Goal: Information Seeking & Learning: Learn about a topic

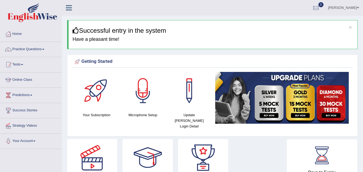
click at [41, 48] on link "Practice Questions" at bounding box center [30, 48] width 61 height 13
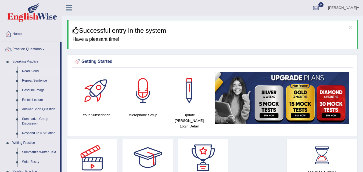
click at [32, 72] on link "Read Aloud" at bounding box center [40, 72] width 41 height 10
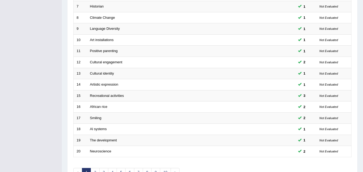
scroll to position [183, 0]
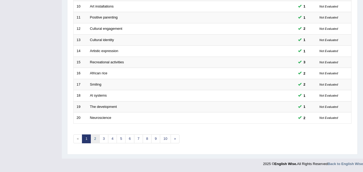
click at [96, 141] on link "2" at bounding box center [95, 139] width 9 height 9
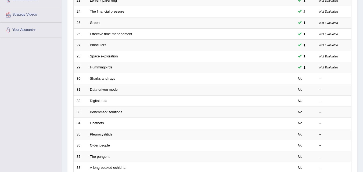
scroll to position [113, 0]
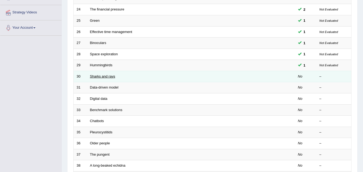
click at [112, 78] on link "Sharks and rays" at bounding box center [102, 76] width 25 height 4
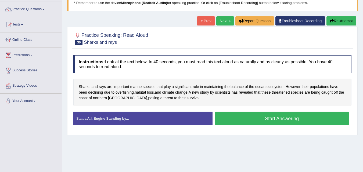
scroll to position [44, 0]
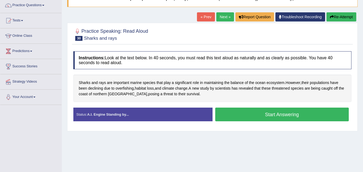
click at [279, 113] on button "Start Answering" at bounding box center [282, 115] width 134 height 14
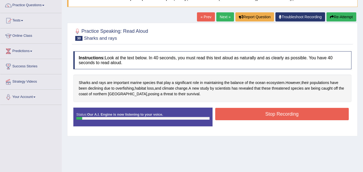
click at [279, 113] on button "Stop Recording" at bounding box center [282, 114] width 134 height 12
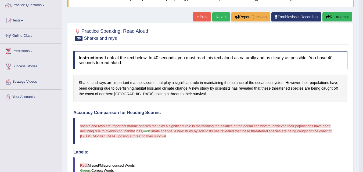
click at [338, 16] on button "Re-Attempt" at bounding box center [337, 16] width 30 height 9
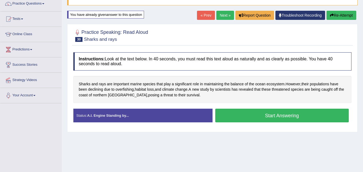
click at [294, 119] on button "Start Answering" at bounding box center [282, 116] width 134 height 14
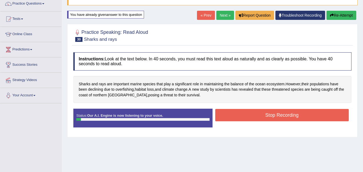
scroll to position [44, 0]
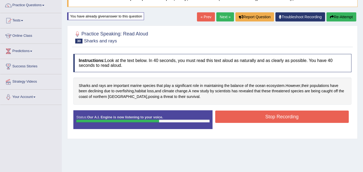
click at [294, 119] on button "Stop Recording" at bounding box center [282, 117] width 134 height 12
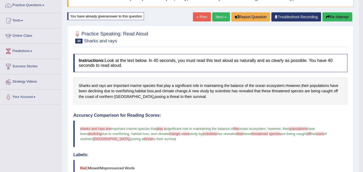
drag, startPoint x: 365, startPoint y: 49, endPoint x: 367, endPoint y: 109, distance: 59.6
click at [363, 109] on div "Our A.I. Engine is working on your speech analysis! Please be patient. It may t…" at bounding box center [181, 86] width 363 height 172
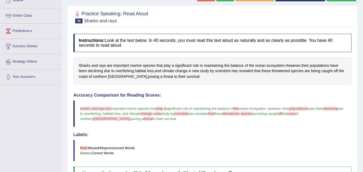
scroll to position [15, 0]
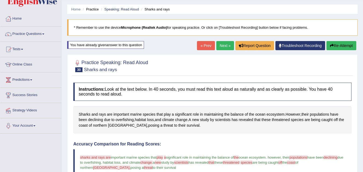
click at [224, 47] on link "Next »" at bounding box center [225, 45] width 18 height 9
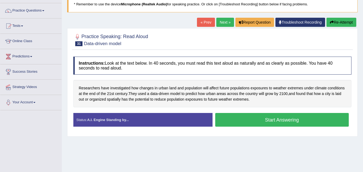
click at [279, 118] on button "Start Answering" at bounding box center [282, 120] width 134 height 14
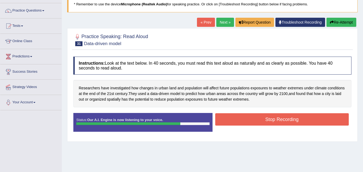
click at [280, 116] on button "Stop Recording" at bounding box center [282, 119] width 134 height 12
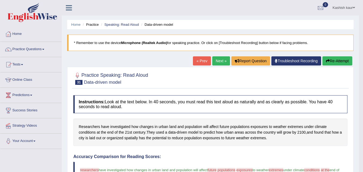
click at [215, 58] on link "Next »" at bounding box center [221, 60] width 18 height 9
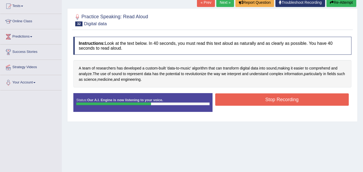
drag, startPoint x: 0, startPoint y: 0, endPoint x: 283, endPoint y: 98, distance: 299.9
click at [283, 98] on button "Stop Recording" at bounding box center [282, 99] width 134 height 12
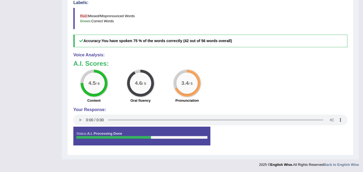
scroll to position [194, 0]
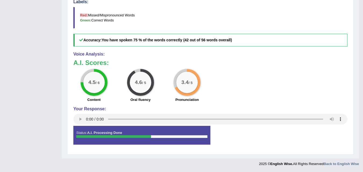
drag, startPoint x: 350, startPoint y: 44, endPoint x: 353, endPoint y: 54, distance: 11.3
click at [350, 44] on div "Practice Speaking: Read Aloud 32 Digital data Instructions: Look at the text be…" at bounding box center [210, 13] width 286 height 282
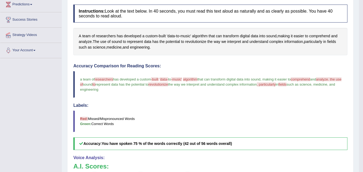
scroll to position [25, 0]
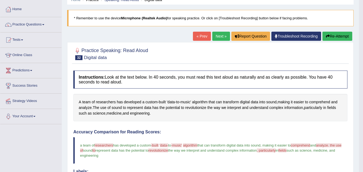
click at [221, 37] on link "Next »" at bounding box center [221, 36] width 18 height 9
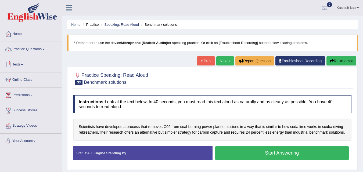
click at [35, 44] on link "Practice Questions" at bounding box center [30, 48] width 61 height 13
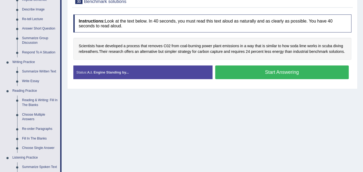
scroll to position [81, 0]
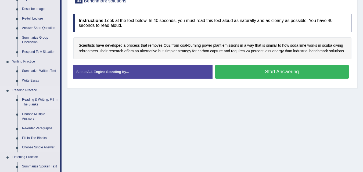
click at [31, 105] on link "Reading & Writing: Fill In The Blanks" at bounding box center [40, 102] width 41 height 14
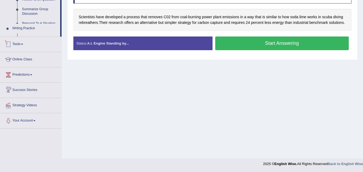
scroll to position [263, 0]
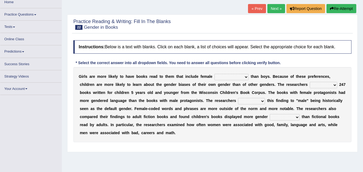
scroll to position [38, 0]
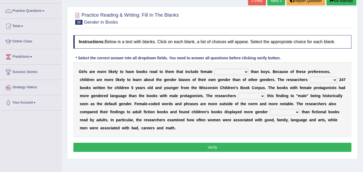
click at [236, 70] on select "protagonists cosmogonists agonists expressionists" at bounding box center [231, 72] width 34 height 6
click at [248, 73] on select "protagonists cosmogonists agonists expressionists" at bounding box center [231, 72] width 34 height 6
click at [244, 71] on select "protagonists cosmogonists agonists expressionists" at bounding box center [231, 72] width 34 height 6
select select "expressionists"
click at [214, 69] on select "protagonists cosmogonists agonists expressionists" at bounding box center [231, 72] width 34 height 6
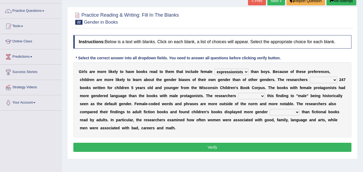
click at [326, 81] on select "hydrolyzed paralyzed catalyzed analyzed" at bounding box center [323, 80] width 27 height 6
select select "analyzed"
click at [310, 77] on select "hydrolyzed paralyzed catalyzed analyzed" at bounding box center [323, 80] width 27 height 6
click at [233, 72] on select "protagonists cosmogonists agonists expressionists" at bounding box center [231, 72] width 34 height 6
select select "protagonists"
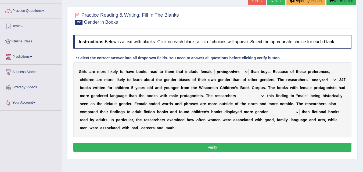
click at [214, 69] on select "protagonists cosmogonists agonists expressionists" at bounding box center [231, 72] width 34 height 6
click at [262, 98] on select "contribute tribute distribute attribute" at bounding box center [251, 96] width 27 height 6
select select "contribute"
click at [238, 93] on select "contribute tribute distribute attribute" at bounding box center [251, 96] width 27 height 6
click at [284, 114] on select "stereotypes teletypes prototypes electrotypes" at bounding box center [285, 112] width 30 height 6
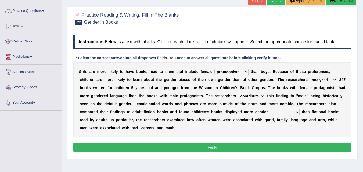
select select "stereotypes"
click at [270, 109] on select "stereotypes teletypes prototypes electrotypes" at bounding box center [285, 112] width 30 height 6
click at [262, 147] on button "Verify" at bounding box center [212, 147] width 278 height 9
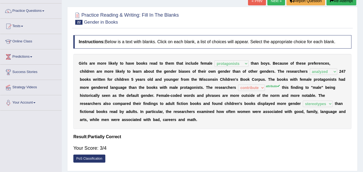
click at [277, 3] on link "Next »" at bounding box center [276, 0] width 18 height 9
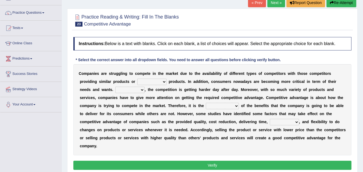
click at [166, 81] on select "constitution restitution substitution institution" at bounding box center [151, 82] width 29 height 6
select select "substitution"
click at [137, 79] on select "constitution restitution substitution institution" at bounding box center [151, 82] width 29 height 6
click at [140, 90] on select "However Instead Additionally Therefore" at bounding box center [129, 90] width 29 height 6
select select "However"
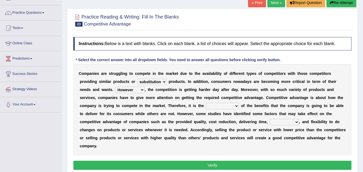
click at [115, 87] on select "However Instead Additionally Therefore" at bounding box center [129, 90] width 29 height 6
click at [221, 107] on select "dissemination ordination determination incarnation" at bounding box center [222, 106] width 33 height 6
select select "determination"
click at [206, 103] on select "dissemination ordination determination incarnation" at bounding box center [222, 106] width 33 height 6
click at [287, 123] on select "captivation aggregation deprivation innovation" at bounding box center [284, 122] width 29 height 6
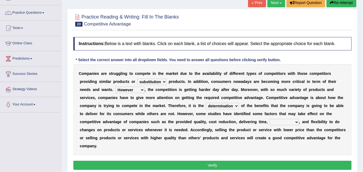
select select "deprivation"
click at [270, 119] on select "captivation aggregation deprivation innovation" at bounding box center [284, 122] width 29 height 6
click at [247, 164] on button "Verify" at bounding box center [212, 165] width 278 height 9
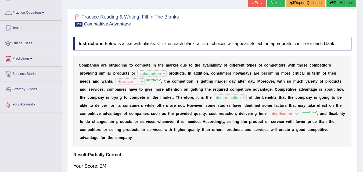
click at [269, 2] on link "Next »" at bounding box center [276, 2] width 18 height 9
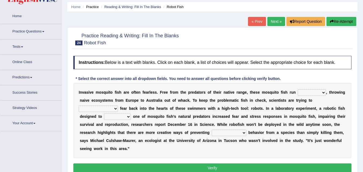
scroll to position [30, 0]
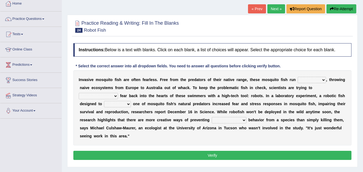
click at [306, 79] on select "occupant flippant rampant concordant" at bounding box center [312, 80] width 28 height 6
select select "occupant"
click at [298, 77] on select "occupant flippant rampant concordant" at bounding box center [312, 80] width 28 height 6
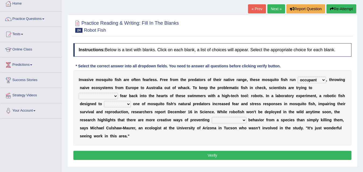
click at [322, 78] on select "occupant flippant rampant concordant" at bounding box center [312, 80] width 28 height 6
click at [118, 93] on select "accept spike strike drake" at bounding box center [98, 96] width 39 height 6
select select "spike"
click at [118, 93] on select "accept spike strike drake" at bounding box center [98, 96] width 39 height 6
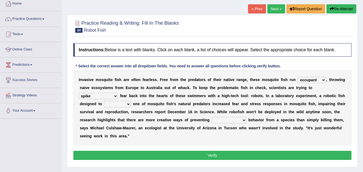
click at [104, 103] on select "bequest mimic battle conquest" at bounding box center [117, 104] width 27 height 6
select select "battle"
click at [104, 101] on select "bequest mimic battle conquest" at bounding box center [117, 104] width 27 height 6
click at [220, 120] on select "unprivileged unprecedented uncharted unwanted" at bounding box center [229, 120] width 35 height 6
select select "unwanted"
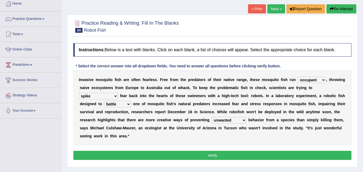
click at [212, 117] on select "unprivileged unprecedented uncharted unwanted" at bounding box center [229, 120] width 35 height 6
click at [223, 156] on button "Verify" at bounding box center [212, 155] width 278 height 9
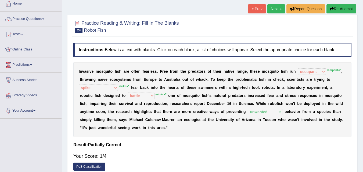
click at [277, 7] on link "Next »" at bounding box center [276, 8] width 18 height 9
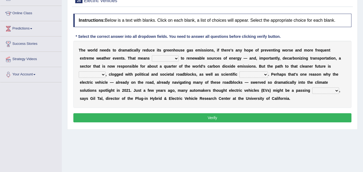
click at [178, 56] on select "grafting drafting crafting shifting" at bounding box center [165, 58] width 27 height 6
select select "drafting"
click at [152, 55] on select "grafting drafting crafting shifting" at bounding box center [165, 58] width 27 height 6
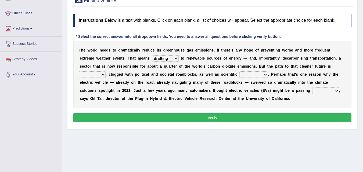
click at [96, 75] on select "daunting daunted daunt dauntless" at bounding box center [92, 74] width 27 height 6
select select "daunting"
click at [79, 71] on select "daunting daunted daunt dauntless" at bounding box center [92, 74] width 27 height 6
click at [258, 74] on select "spectacles obstacles tentacles receptacles" at bounding box center [253, 74] width 28 height 6
select select "obstacles"
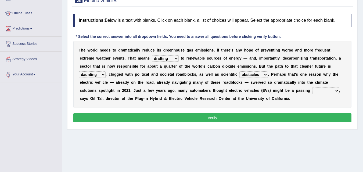
click at [239, 71] on select "spectacles obstacles tentacles receptacles" at bounding box center [253, 74] width 28 height 6
click at [332, 92] on select "fad gad tad lad" at bounding box center [325, 91] width 27 height 6
select select "fad"
click at [312, 88] on select "fad gad tad lad" at bounding box center [325, 91] width 27 height 6
click at [284, 120] on button "Verify" at bounding box center [212, 117] width 278 height 9
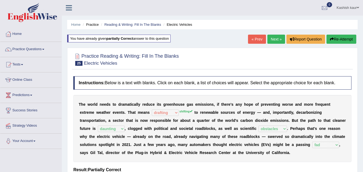
click at [270, 40] on link "Next »" at bounding box center [276, 39] width 18 height 9
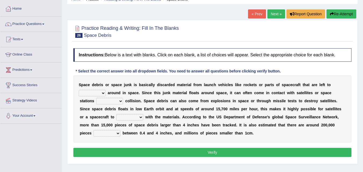
click at [99, 91] on select "twist center roam loll" at bounding box center [92, 93] width 27 height 6
select select "twist"
click at [79, 90] on select "twist center roam loll" at bounding box center [92, 93] width 27 height 6
click at [102, 102] on select "risks risk risked risking" at bounding box center [109, 101] width 27 height 6
select select "risking"
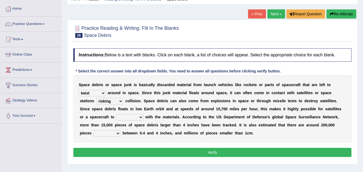
click at [96, 98] on select "risks risk risked risking" at bounding box center [109, 101] width 27 height 6
click at [140, 116] on select "collect collate collide collocate" at bounding box center [129, 117] width 27 height 6
select select "collate"
click at [116, 114] on select "collect collate collide collocate" at bounding box center [129, 117] width 27 height 6
click at [114, 136] on select "sized sizing size sizes" at bounding box center [106, 133] width 27 height 6
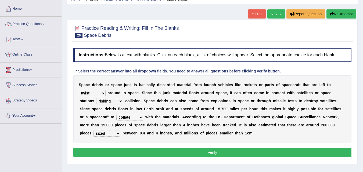
click at [93, 130] on select "sized sizing size sizes" at bounding box center [106, 133] width 27 height 6
click at [115, 133] on select "sized sizing size sizes" at bounding box center [106, 133] width 27 height 6
select select "size"
click at [93, 130] on select "sized sizing size sizes" at bounding box center [106, 133] width 27 height 6
click at [126, 149] on button "Verify" at bounding box center [212, 152] width 278 height 9
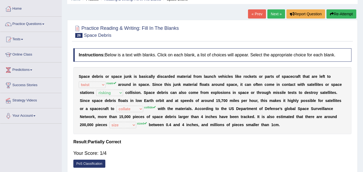
click at [279, 9] on div "Home Practice Reading & Writing: Fill In The Blanks Space Debris « Prev Next » …" at bounding box center [212, 109] width 301 height 269
click at [277, 12] on link "Next »" at bounding box center [276, 13] width 18 height 9
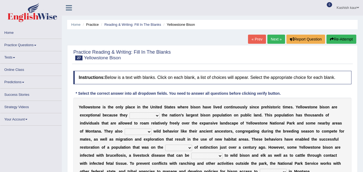
click at [30, 40] on link "Practice Questions" at bounding box center [30, 44] width 61 height 10
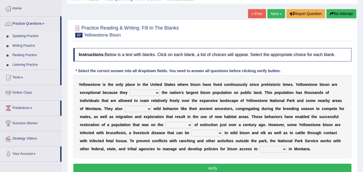
scroll to position [20, 0]
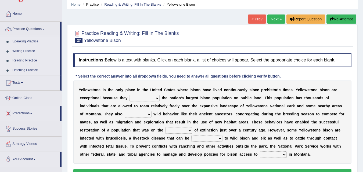
click at [22, 58] on link "Reading Practice" at bounding box center [35, 61] width 50 height 10
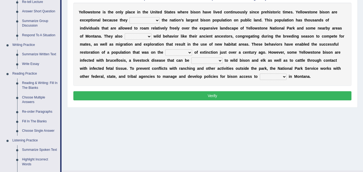
scroll to position [106, 0]
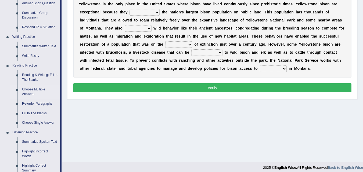
click at [33, 89] on link "Choose Multiple Answers" at bounding box center [40, 92] width 41 height 14
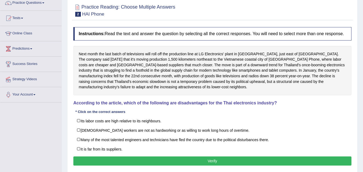
scroll to position [59, 0]
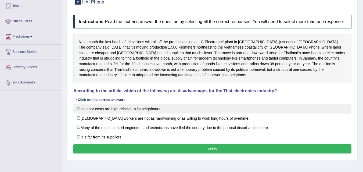
click at [129, 106] on label "Its labor costs are high relative to its neighbours." at bounding box center [212, 109] width 278 height 10
checkbox input "true"
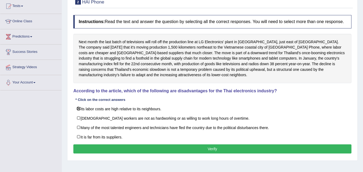
click at [150, 147] on button "Verify" at bounding box center [212, 149] width 278 height 9
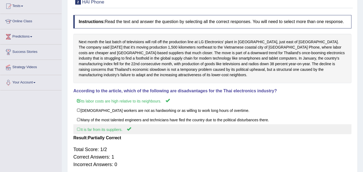
click at [81, 129] on label "It is far from its suppliers." at bounding box center [212, 129] width 278 height 10
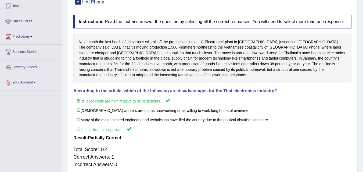
scroll to position [58, 0]
drag, startPoint x: 366, startPoint y: 52, endPoint x: 343, endPoint y: 17, distance: 42.1
click at [343, 17] on h4 "Instructions: Read the text and answer the question by selecting all the correc…" at bounding box center [212, 21] width 278 height 13
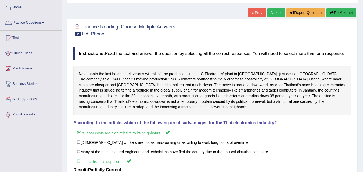
scroll to position [26, 0]
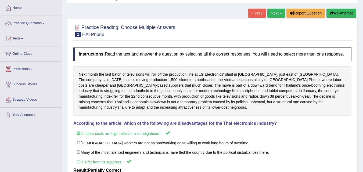
click at [268, 14] on link "Next »" at bounding box center [276, 13] width 18 height 9
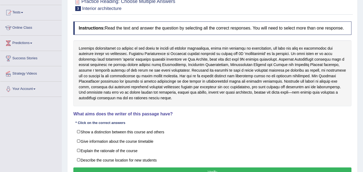
scroll to position [13, 0]
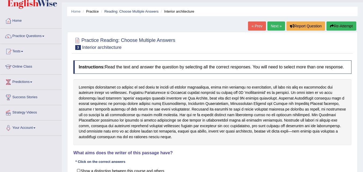
click at [275, 23] on link "Next »" at bounding box center [276, 25] width 18 height 9
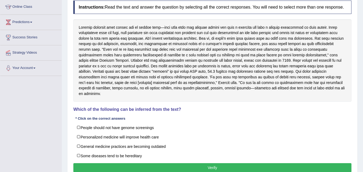
scroll to position [74, 0]
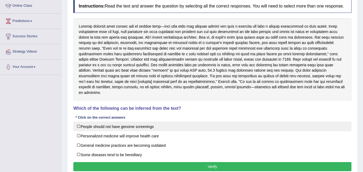
click at [255, 122] on label "People should not have genome screenings" at bounding box center [212, 127] width 278 height 10
checkbox input "true"
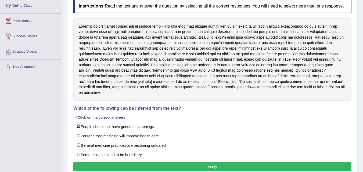
click at [255, 165] on button "Verify" at bounding box center [212, 166] width 278 height 9
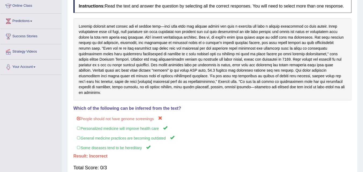
click at [55, 44] on li "Success Stories" at bounding box center [30, 36] width 61 height 15
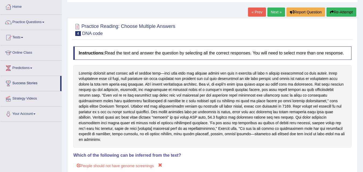
scroll to position [2, 0]
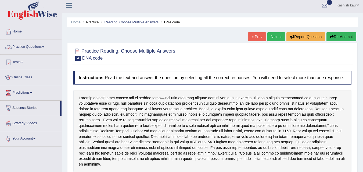
click at [43, 45] on link "Practice Questions" at bounding box center [30, 45] width 61 height 13
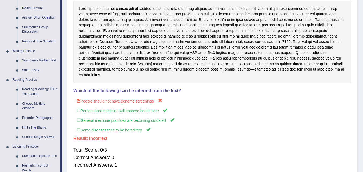
scroll to position [93, 0]
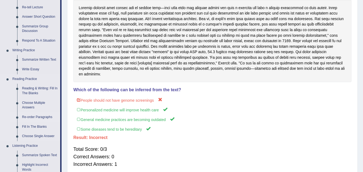
click at [36, 116] on link "Re-order Paragraphs" at bounding box center [40, 118] width 41 height 10
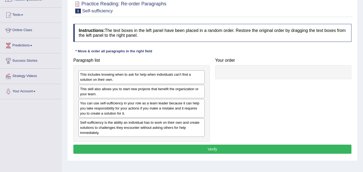
scroll to position [50, 0]
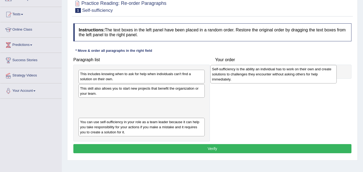
drag, startPoint x: 140, startPoint y: 133, endPoint x: 272, endPoint y: 80, distance: 142.1
click at [272, 80] on div "Self-sufficiency is the ability an individual has to work on their own and crea…" at bounding box center [273, 74] width 126 height 19
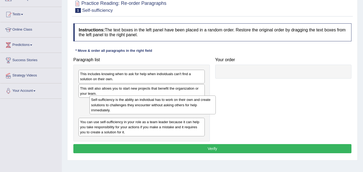
click at [272, 80] on div "Paragraph list This includes knowing when to ask for help when individuals can'…" at bounding box center [212, 98] width 283 height 87
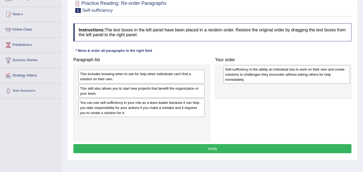
drag, startPoint x: 127, startPoint y: 106, endPoint x: 269, endPoint y: 73, distance: 145.5
click at [269, 73] on div "Self-sufficiency is the ability an individual has to work on their own and crea…" at bounding box center [286, 74] width 126 height 19
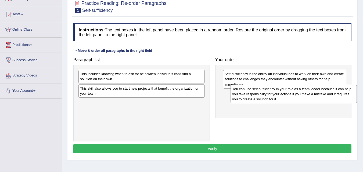
drag, startPoint x: 182, startPoint y: 111, endPoint x: 334, endPoint y: 98, distance: 152.6
click at [334, 98] on div "You can use self-sufficiency in your role as a team leader because it can help …" at bounding box center [293, 94] width 126 height 19
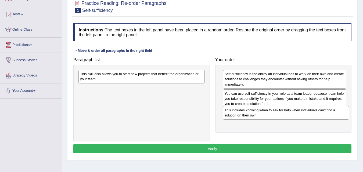
drag, startPoint x: 160, startPoint y: 78, endPoint x: 304, endPoint y: 114, distance: 148.7
click at [304, 114] on div "This includes knowing when to ask for help when individuals can't find a soluti…" at bounding box center [286, 112] width 126 height 13
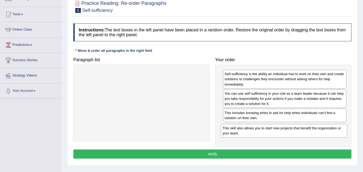
drag, startPoint x: 160, startPoint y: 80, endPoint x: 302, endPoint y: 134, distance: 152.4
click at [302, 134] on div "This skill also allows you to start new projects that benefit the organization …" at bounding box center [284, 130] width 126 height 13
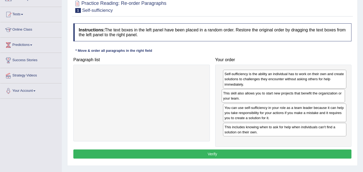
drag, startPoint x: 306, startPoint y: 130, endPoint x: 304, endPoint y: 96, distance: 33.9
click at [304, 96] on div "This skill also allows you to start new projects that benefit the organization …" at bounding box center [284, 95] width 124 height 13
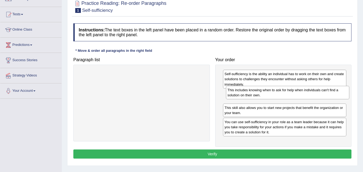
drag, startPoint x: 298, startPoint y: 128, endPoint x: 301, endPoint y: 91, distance: 37.2
click at [301, 91] on div "This includes knowing when to ask for help when individuals can't find a soluti…" at bounding box center [288, 92] width 124 height 13
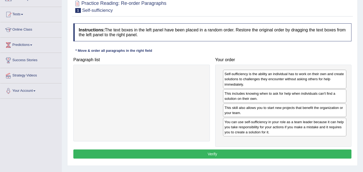
click at [246, 153] on button "Verify" at bounding box center [212, 154] width 278 height 9
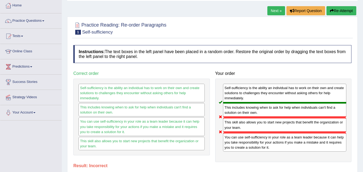
scroll to position [13, 0]
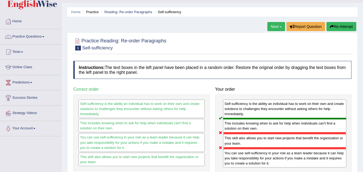
click at [273, 27] on link "Next »" at bounding box center [276, 26] width 18 height 9
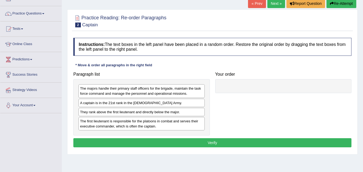
scroll to position [52, 0]
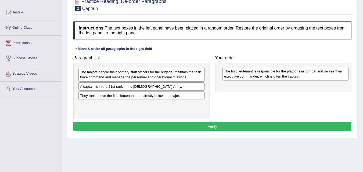
drag, startPoint x: 160, startPoint y: 105, endPoint x: 304, endPoint y: 71, distance: 147.8
click at [304, 71] on div "The first lieutenant is responsible for the platoons in combat and serves their…" at bounding box center [285, 73] width 126 height 13
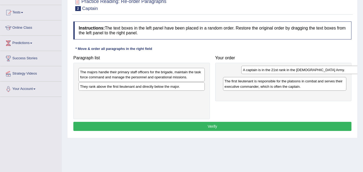
drag, startPoint x: 137, startPoint y: 87, endPoint x: 300, endPoint y: 70, distance: 163.6
click at [300, 70] on div "A captain is in the 21st rank in the [DEMOGRAPHIC_DATA] Army." at bounding box center [304, 70] width 126 height 8
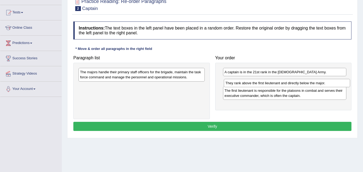
drag, startPoint x: 164, startPoint y: 86, endPoint x: 310, endPoint y: 82, distance: 145.4
click at [310, 82] on div "They rank above the first lieutenant and directly below the major." at bounding box center [287, 83] width 126 height 8
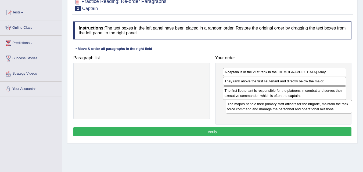
drag, startPoint x: 177, startPoint y: 78, endPoint x: 324, endPoint y: 110, distance: 150.6
click at [324, 110] on div "The majors handle their primary staff officers for the brigade, maintain the ta…" at bounding box center [289, 106] width 126 height 13
click at [276, 135] on button "Verify" at bounding box center [212, 131] width 278 height 9
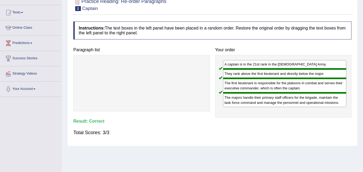
scroll to position [5, 0]
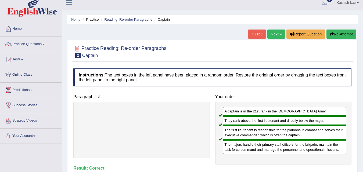
click at [275, 34] on link "Next »" at bounding box center [276, 34] width 18 height 9
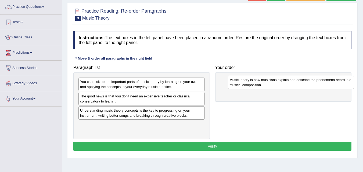
drag, startPoint x: 147, startPoint y: 111, endPoint x: 296, endPoint y: 81, distance: 152.5
click at [296, 81] on div "Music theory is how musicians explain and describe the phenomena heard in a mus…" at bounding box center [291, 82] width 126 height 13
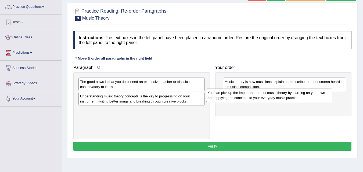
drag, startPoint x: 149, startPoint y: 87, endPoint x: 278, endPoint y: 98, distance: 129.7
click at [278, 98] on div "You can pick up the important parts of music theory by learning on your own and…" at bounding box center [269, 95] width 126 height 13
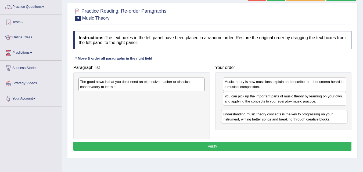
drag, startPoint x: 171, startPoint y: 97, endPoint x: 313, endPoint y: 115, distance: 143.8
click at [313, 115] on div "Understanding music theory concepts is the key to progressing on your instrumen…" at bounding box center [284, 116] width 126 height 13
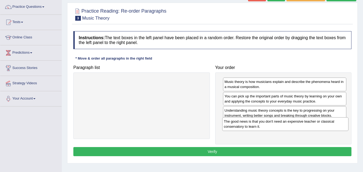
drag, startPoint x: 134, startPoint y: 81, endPoint x: 279, endPoint y: 123, distance: 150.1
click at [279, 123] on div "The good news is that you don't need an expensive teacher or classical conserva…" at bounding box center [285, 123] width 126 height 13
click at [239, 149] on button "Verify" at bounding box center [212, 151] width 278 height 9
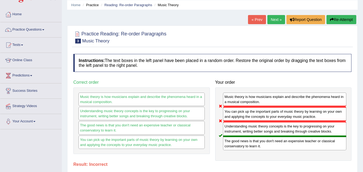
scroll to position [16, 0]
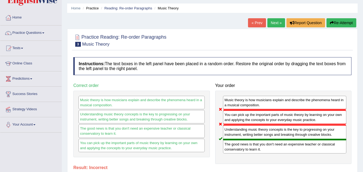
click at [272, 23] on link "Next »" at bounding box center [276, 22] width 18 height 9
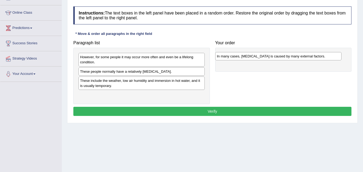
drag, startPoint x: 142, startPoint y: 74, endPoint x: 279, endPoint y: 59, distance: 137.6
click at [279, 59] on div "In many cases, dry skin is caused by many external factors." at bounding box center [278, 56] width 126 height 8
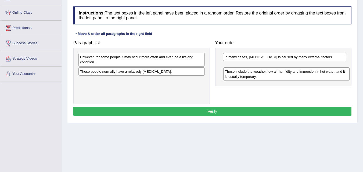
drag, startPoint x: 133, startPoint y: 84, endPoint x: 278, endPoint y: 76, distance: 144.5
click at [278, 76] on div "These include the weather, low air humidity and immersion in hot water, and it …" at bounding box center [286, 73] width 126 height 13
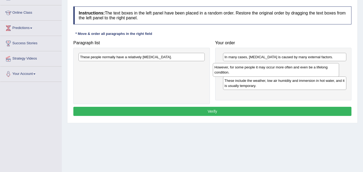
drag, startPoint x: 188, startPoint y: 60, endPoint x: 291, endPoint y: 72, distance: 104.1
click at [291, 72] on div "However, for some people it may occur more often and even be a lifelong conditi…" at bounding box center [276, 69] width 126 height 13
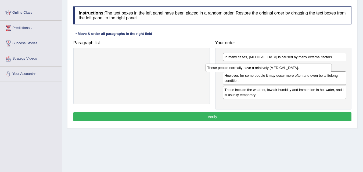
drag, startPoint x: 168, startPoint y: 59, endPoint x: 295, endPoint y: 70, distance: 127.5
click at [295, 70] on div "These people normally have a relatively sensitive skin." at bounding box center [268, 68] width 126 height 8
click at [287, 119] on button "Verify" at bounding box center [212, 116] width 278 height 9
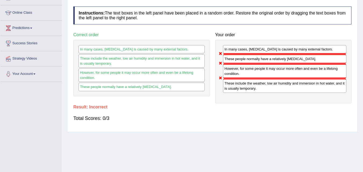
scroll to position [6, 0]
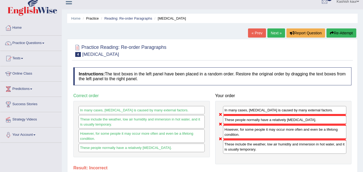
click at [269, 35] on link "Next »" at bounding box center [276, 32] width 18 height 9
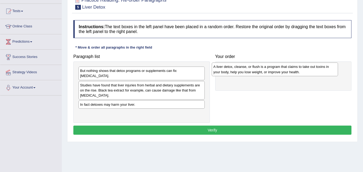
drag, startPoint x: 137, startPoint y: 85, endPoint x: 259, endPoint y: 67, distance: 123.5
click at [259, 67] on div "A liver detox, cleanse, or flush is a program that claims to take out toxins in…" at bounding box center [275, 69] width 126 height 13
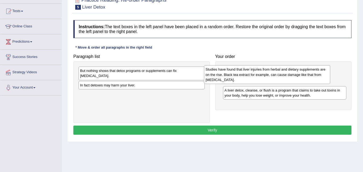
drag, startPoint x: 156, startPoint y: 81, endPoint x: 269, endPoint y: 70, distance: 113.3
click at [268, 70] on div "Studies have found that liver injuries from herbal and dietary supplements are …" at bounding box center [267, 74] width 126 height 19
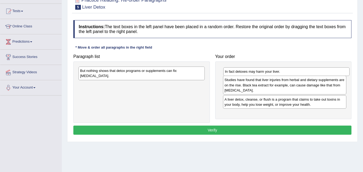
drag, startPoint x: 187, startPoint y: 80, endPoint x: 326, endPoint y: 73, distance: 138.5
click at [326, 73] on div "In fact detoxes may harm your liver." at bounding box center [286, 71] width 126 height 8
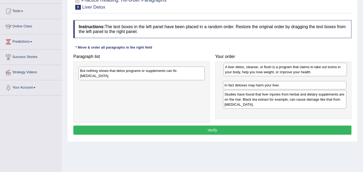
drag, startPoint x: 308, startPoint y: 92, endPoint x: 309, endPoint y: 69, distance: 23.2
click at [309, 69] on div "A liver detox, cleanse, or flush is a program that claims to take out toxins in…" at bounding box center [285, 69] width 124 height 13
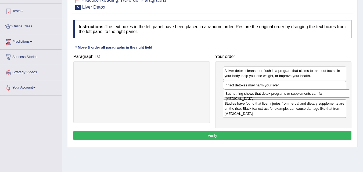
drag, startPoint x: 164, startPoint y: 73, endPoint x: 309, endPoint y: 95, distance: 147.1
click at [309, 95] on div "But nothing shows that detox programs or supplements can fix [MEDICAL_DATA]." at bounding box center [287, 93] width 126 height 8
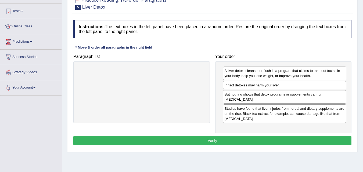
click at [267, 136] on button "Verify" at bounding box center [212, 140] width 278 height 9
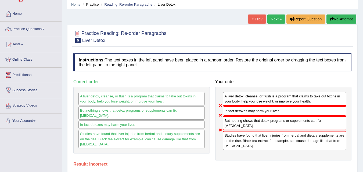
scroll to position [19, 0]
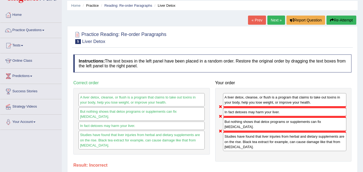
click at [276, 23] on link "Next »" at bounding box center [276, 20] width 18 height 9
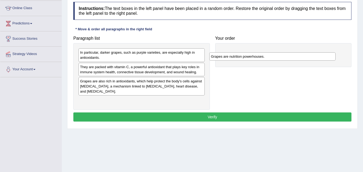
drag, startPoint x: 149, startPoint y: 53, endPoint x: 280, endPoint y: 57, distance: 130.9
click at [280, 57] on div "Grapes are nutrition powerhouses." at bounding box center [272, 56] width 126 height 8
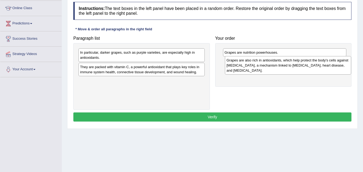
drag, startPoint x: 152, startPoint y: 88, endPoint x: 299, endPoint y: 67, distance: 147.9
click at [299, 67] on div "Grapes are also rich in antioxidants, which help protect the body's cells again…" at bounding box center [288, 65] width 126 height 19
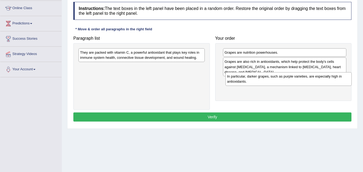
drag, startPoint x: 157, startPoint y: 54, endPoint x: 304, endPoint y: 78, distance: 148.9
click at [304, 78] on div "In particular, darker grapes, such as purple varieties, are especially high in …" at bounding box center [288, 78] width 126 height 13
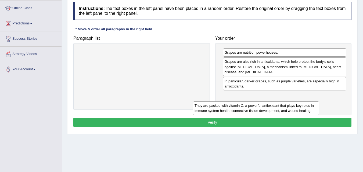
drag, startPoint x: 174, startPoint y: 60, endPoint x: 290, endPoint y: 113, distance: 126.9
click at [290, 113] on div "They are packed with vitamin C, a powerful antioxidant that plays key roles in …" at bounding box center [256, 108] width 126 height 13
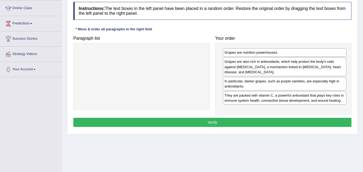
click at [269, 120] on button "Verify" at bounding box center [212, 122] width 278 height 9
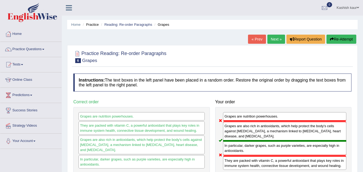
click at [271, 37] on link "Next »" at bounding box center [276, 39] width 18 height 9
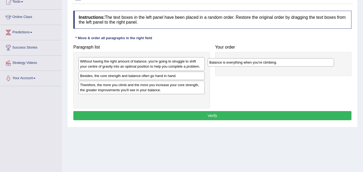
drag, startPoint x: 157, startPoint y: 77, endPoint x: 286, endPoint y: 63, distance: 129.9
click at [286, 63] on div "Balance is everything when you're climbing." at bounding box center [271, 62] width 126 height 8
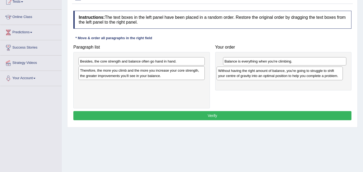
drag, startPoint x: 111, startPoint y: 71, endPoint x: 250, endPoint y: 80, distance: 138.4
click at [250, 80] on div "Without having the right amount of balance, you're going to struggle to shift y…" at bounding box center [279, 73] width 126 height 13
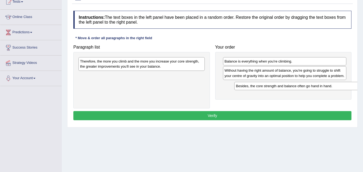
drag, startPoint x: 175, startPoint y: 63, endPoint x: 316, endPoint y: 82, distance: 142.3
click at [316, 82] on div "Besides, the core strength and balance often go hand in hand." at bounding box center [297, 86] width 126 height 8
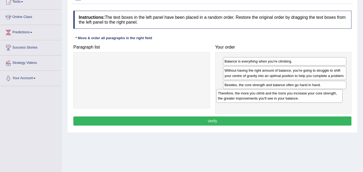
drag, startPoint x: 180, startPoint y: 68, endPoint x: 318, endPoint y: 100, distance: 141.5
click at [318, 100] on div "Therefore, the more you climb and the more you increase your core strength, the…" at bounding box center [279, 95] width 126 height 13
click at [270, 121] on button "Verify" at bounding box center [212, 121] width 278 height 9
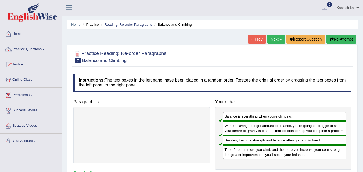
click at [273, 39] on link "Next »" at bounding box center [276, 39] width 18 height 9
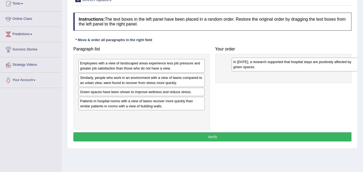
drag, startPoint x: 143, startPoint y: 64, endPoint x: 296, endPoint y: 63, distance: 153.1
click at [296, 63] on div "In [DATE], a research supported that hospital stays are positively affected by …" at bounding box center [295, 64] width 126 height 13
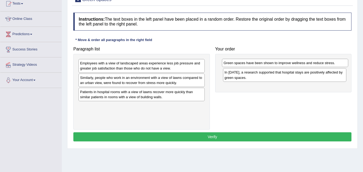
drag, startPoint x: 154, startPoint y: 93, endPoint x: 297, endPoint y: 64, distance: 146.3
click at [297, 64] on div "Green spaces have been shown to improve wellness and reduce stress." at bounding box center [285, 63] width 126 height 8
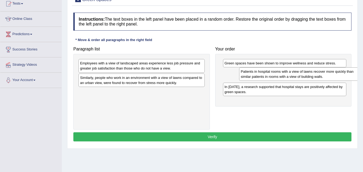
drag, startPoint x: 132, startPoint y: 92, endPoint x: 283, endPoint y: 75, distance: 152.0
click at [285, 75] on div "Patients in hospital rooms with a view of lawns recover more quickly than simil…" at bounding box center [302, 73] width 126 height 13
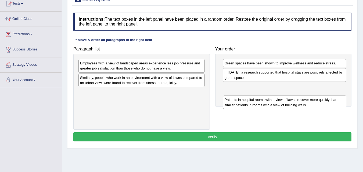
drag, startPoint x: 276, startPoint y: 73, endPoint x: 276, endPoint y: 102, distance: 28.2
click at [276, 102] on div "Patients in hospital rooms with a view of lawns recover more quickly than simil…" at bounding box center [285, 102] width 124 height 13
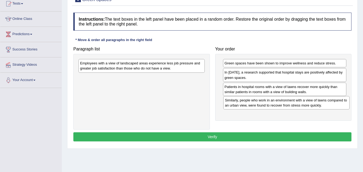
drag, startPoint x: 131, startPoint y: 82, endPoint x: 276, endPoint y: 105, distance: 146.5
click at [276, 105] on div "Similarly, people who work in an environment with a view of lawns compared to a…" at bounding box center [286, 102] width 126 height 13
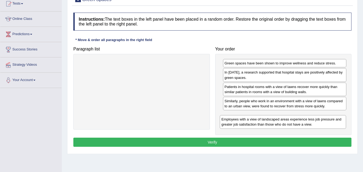
drag, startPoint x: 126, startPoint y: 66, endPoint x: 269, endPoint y: 124, distance: 153.5
click at [269, 124] on div "Employees with a view of landscaped areas experience less job pressure and grea…" at bounding box center [283, 121] width 126 height 13
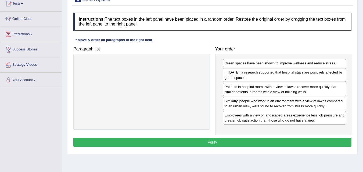
click at [231, 140] on button "Verify" at bounding box center [212, 142] width 278 height 9
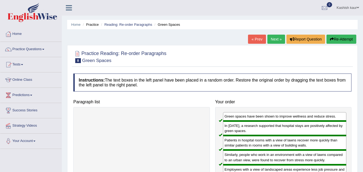
click at [276, 40] on link "Next »" at bounding box center [276, 39] width 18 height 9
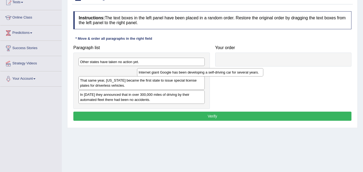
drag, startPoint x: 110, startPoint y: 85, endPoint x: 183, endPoint y: 67, distance: 75.5
click at [183, 68] on div "Internet giant Google has been developing a self-driving car for several years." at bounding box center [200, 72] width 126 height 8
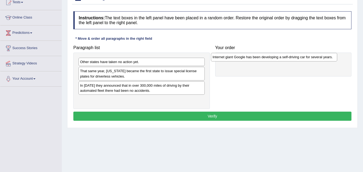
drag, startPoint x: 157, startPoint y: 74, endPoint x: 297, endPoint y: 65, distance: 139.7
click at [297, 61] on div "Internet giant Google has been developing a self-driving car for several years." at bounding box center [274, 57] width 126 height 8
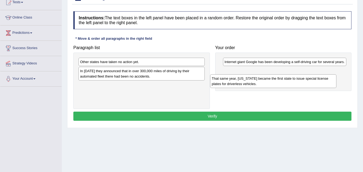
drag, startPoint x: 156, startPoint y: 73, endPoint x: 288, endPoint y: 80, distance: 131.8
click at [288, 80] on div "That same year, Nevada became the first state to issue special license plates f…" at bounding box center [273, 80] width 126 height 13
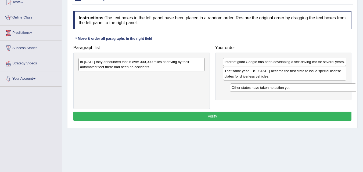
drag, startPoint x: 141, startPoint y: 64, endPoint x: 289, endPoint y: 91, distance: 150.9
click at [289, 91] on div "Other states have taken no action yet." at bounding box center [293, 88] width 126 height 8
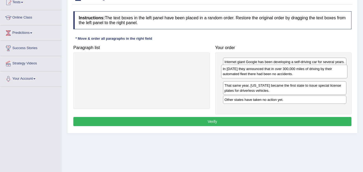
drag, startPoint x: 154, startPoint y: 65, endPoint x: 297, endPoint y: 72, distance: 142.8
click at [297, 72] on div "In 2012 they announced that in over 300,000 miles of driving by their automated…" at bounding box center [284, 71] width 126 height 13
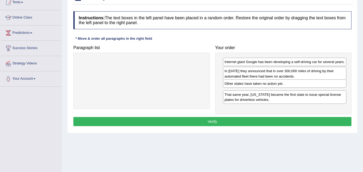
drag, startPoint x: 278, startPoint y: 103, endPoint x: 278, endPoint y: 88, distance: 15.6
click at [278, 88] on div "Other states have taken no action yet." at bounding box center [285, 84] width 124 height 8
click at [247, 122] on button "Verify" at bounding box center [212, 121] width 278 height 9
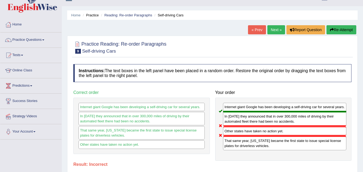
scroll to position [6, 0]
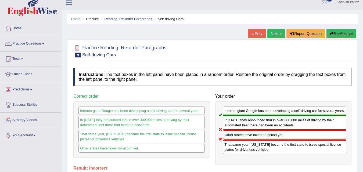
click at [272, 30] on link "Next »" at bounding box center [276, 33] width 18 height 9
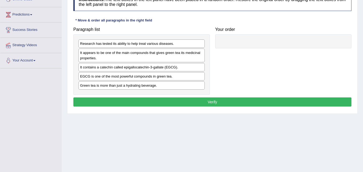
scroll to position [82, 0]
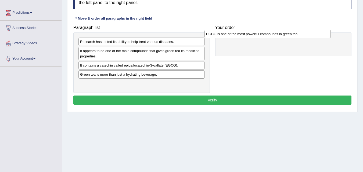
drag, startPoint x: 180, startPoint y: 78, endPoint x: 306, endPoint y: 37, distance: 132.3
click at [306, 37] on div "EGCG is one of the most powerful compounds in green tea." at bounding box center [267, 34] width 126 height 8
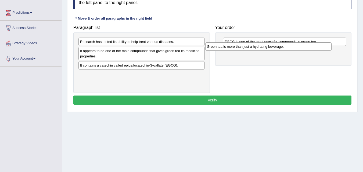
drag, startPoint x: 158, startPoint y: 75, endPoint x: 285, endPoint y: 48, distance: 129.8
click at [285, 48] on div "Green tea is more than just a hydrating beverage." at bounding box center [268, 46] width 126 height 8
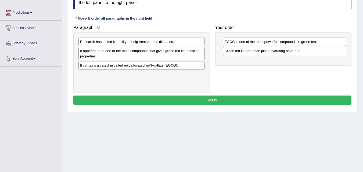
click at [216, 88] on div "Paragraph list Research has tested its ability to help treat various diseases. …" at bounding box center [212, 58] width 283 height 70
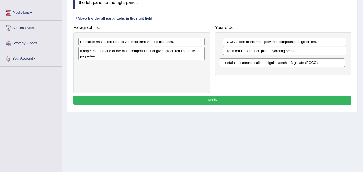
drag, startPoint x: 156, startPoint y: 63, endPoint x: 297, endPoint y: 61, distance: 141.0
click at [297, 61] on div "It contains a catechin called epigallocatechin-3-gallate (EGCG)." at bounding box center [282, 63] width 126 height 8
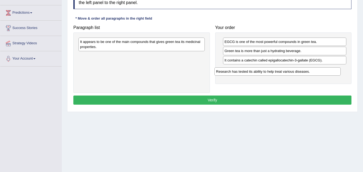
drag, startPoint x: 145, startPoint y: 45, endPoint x: 281, endPoint y: 74, distance: 139.2
click at [281, 74] on div "Research has tested its ability to help treat various diseases." at bounding box center [277, 71] width 126 height 8
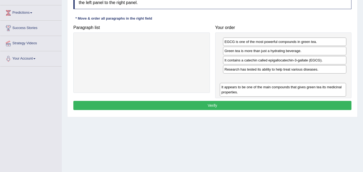
drag, startPoint x: 164, startPoint y: 40, endPoint x: 318, endPoint y: 88, distance: 161.6
click at [318, 88] on div "It appears to be one of the main compounds that gives green tea its medicinal p…" at bounding box center [283, 89] width 126 height 13
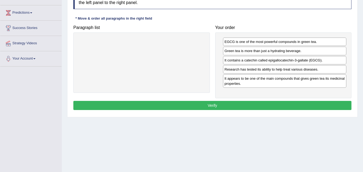
click at [275, 104] on button "Verify" at bounding box center [212, 105] width 278 height 9
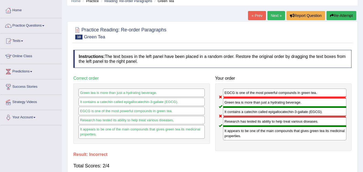
scroll to position [23, 0]
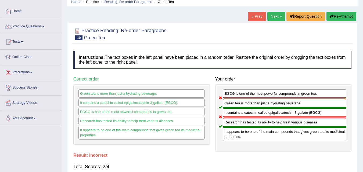
click at [276, 16] on link "Next »" at bounding box center [276, 16] width 18 height 9
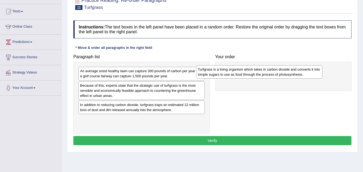
drag, startPoint x: 134, startPoint y: 124, endPoint x: 252, endPoint y: 74, distance: 127.7
click at [252, 74] on div "Turfgrass is a living organism which takes in carbon dioxide and converts it in…" at bounding box center [259, 71] width 126 height 13
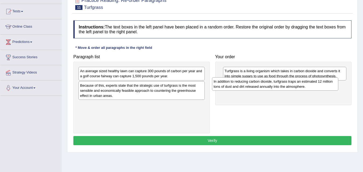
drag, startPoint x: 154, startPoint y: 111, endPoint x: 288, endPoint y: 88, distance: 135.5
click at [288, 88] on div "In addition to reducing carbon dioxide, turfgrass traps an estimated 12 million…" at bounding box center [275, 83] width 126 height 13
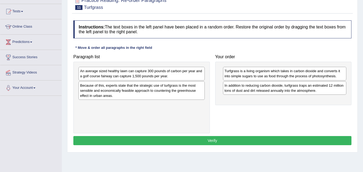
drag, startPoint x: 143, startPoint y: 73, endPoint x: 197, endPoint y: 106, distance: 63.4
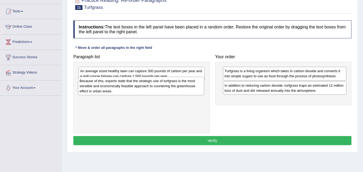
drag, startPoint x: 161, startPoint y: 88, endPoint x: 161, endPoint y: 83, distance: 4.6
click at [161, 83] on div "Because of this, experts state that the strategic use of turfgrass is the most …" at bounding box center [141, 86] width 126 height 19
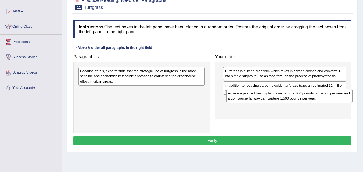
drag, startPoint x: 162, startPoint y: 71, endPoint x: 310, endPoint y: 94, distance: 149.4
click at [310, 94] on div "An average sized healthy lawn can capture 300 pounds of carbon per year and a g…" at bounding box center [289, 95] width 126 height 13
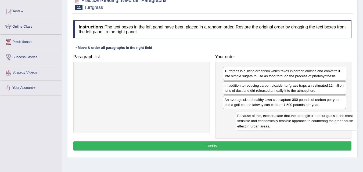
drag, startPoint x: 161, startPoint y: 82, endPoint x: 318, endPoint y: 127, distance: 163.4
click at [318, 127] on div "Because of this, experts state that the strategic use of turfgrass is the most …" at bounding box center [299, 121] width 126 height 19
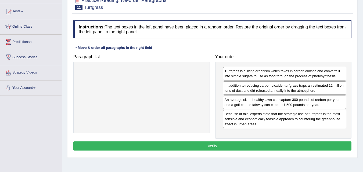
click at [277, 143] on button "Verify" at bounding box center [212, 146] width 278 height 9
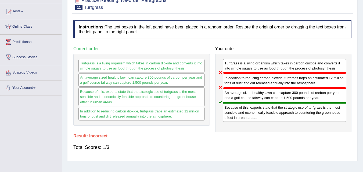
drag, startPoint x: 277, startPoint y: 143, endPoint x: 367, endPoint y: 100, distance: 100.0
click at [363, 100] on html "Toggle navigation Home Practice Questions Speaking Practice Read Aloud Repeat S…" at bounding box center [181, 33] width 363 height 172
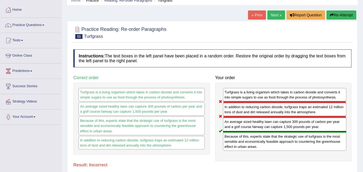
scroll to position [24, 0]
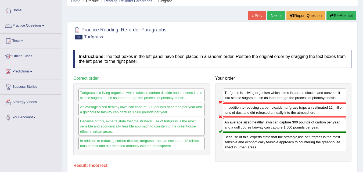
click at [277, 15] on link "Next »" at bounding box center [276, 15] width 18 height 9
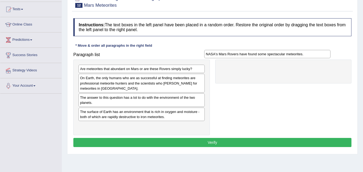
drag, startPoint x: 157, startPoint y: 98, endPoint x: 283, endPoint y: 54, distance: 133.0
click at [283, 54] on div "NASA's Mars Rovers have found some spectacular meteorites." at bounding box center [267, 54] width 126 height 8
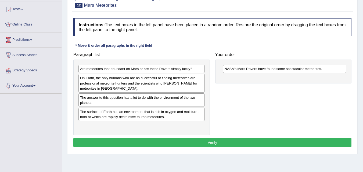
click at [211, 139] on button "Verify" at bounding box center [212, 142] width 278 height 9
drag, startPoint x: 158, startPoint y: 74, endPoint x: 243, endPoint y: 90, distance: 86.7
click at [243, 90] on div "Paragraph list Are meteorites that abundant on Mars or are these Rovers simply …" at bounding box center [212, 93] width 283 height 86
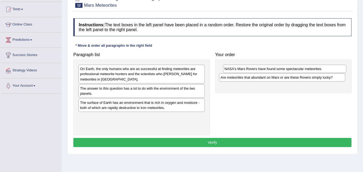
drag, startPoint x: 149, startPoint y: 67, endPoint x: 289, endPoint y: 76, distance: 140.7
click at [289, 76] on div "Are meteorites that abundant on Mars or are these Rovers simply lucky?" at bounding box center [282, 77] width 126 height 8
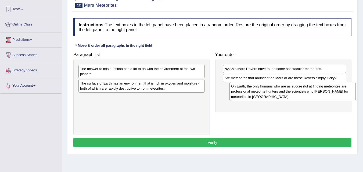
drag, startPoint x: 163, startPoint y: 74, endPoint x: 314, endPoint y: 92, distance: 152.0
click at [314, 92] on div "On Earth, the only humans who are as successful at finding meteorites are profe…" at bounding box center [292, 91] width 126 height 19
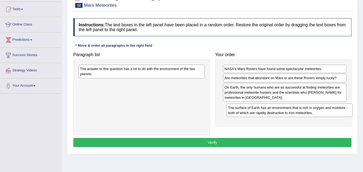
drag, startPoint x: 181, startPoint y: 89, endPoint x: 329, endPoint y: 113, distance: 150.0
click at [329, 113] on div "The surface of Earth has an environment that is rich in oxygen and moisture - b…" at bounding box center [289, 110] width 126 height 13
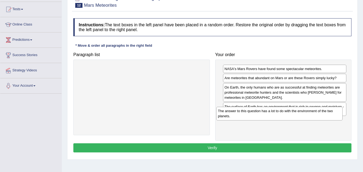
drag, startPoint x: 167, startPoint y: 75, endPoint x: 311, endPoint y: 121, distance: 151.0
click at [311, 120] on div "The answer to this question has a lot to do with the environment of the two pla…" at bounding box center [279, 113] width 126 height 13
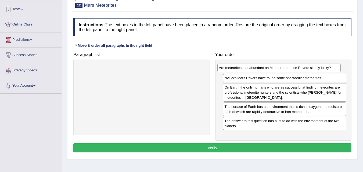
drag, startPoint x: 290, startPoint y: 78, endPoint x: 284, endPoint y: 67, distance: 12.6
click at [284, 67] on div "Are meteorites that abundant on Mars or are these Rovers simply lucky?" at bounding box center [279, 68] width 124 height 8
drag, startPoint x: 271, startPoint y: 108, endPoint x: 273, endPoint y: 78, distance: 29.9
drag, startPoint x: 267, startPoint y: 105, endPoint x: 265, endPoint y: 64, distance: 41.2
drag, startPoint x: 260, startPoint y: 106, endPoint x: 259, endPoint y: 91, distance: 15.4
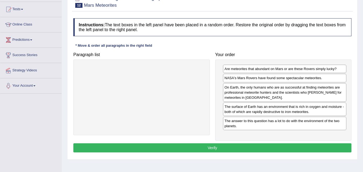
click at [242, 110] on div "The surface of Earth has an environment that is rich in oxygen and moisture - b…" at bounding box center [285, 109] width 124 height 13
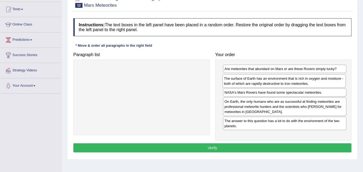
drag, startPoint x: 242, startPoint y: 110, endPoint x: 241, endPoint y: 82, distance: 28.2
click at [241, 82] on div "The surface of Earth has an environment that is rich in oxygen and moisture - b…" at bounding box center [284, 80] width 124 height 13
click at [254, 122] on div "The answer to this question has a lot to do with the environment of the two pla…" at bounding box center [285, 123] width 124 height 13
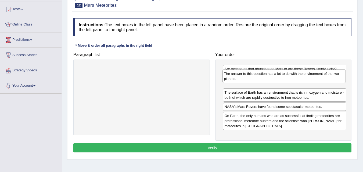
drag, startPoint x: 260, startPoint y: 128, endPoint x: 259, endPoint y: 81, distance: 47.3
click at [259, 81] on div "The answer to this question has a lot to do with the environment of the two pla…" at bounding box center [284, 76] width 124 height 13
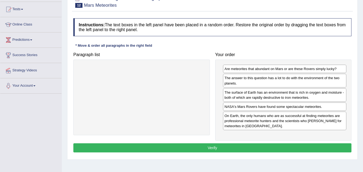
click at [239, 147] on button "Verify" at bounding box center [212, 147] width 278 height 9
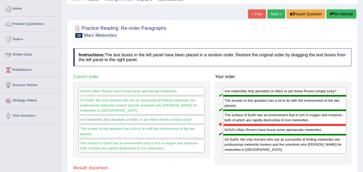
scroll to position [16, 0]
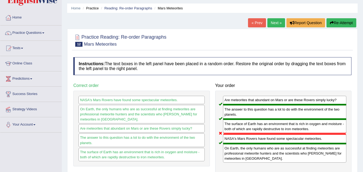
click at [273, 26] on link "Next »" at bounding box center [276, 22] width 18 height 9
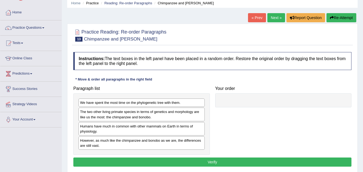
scroll to position [26, 0]
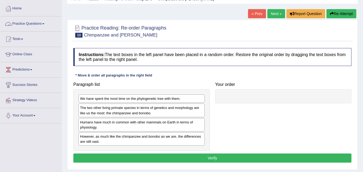
click at [35, 21] on link "Practice Questions" at bounding box center [30, 22] width 61 height 13
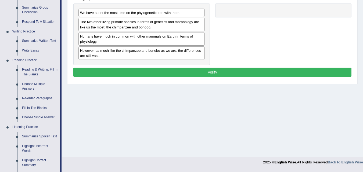
scroll to position [118, 0]
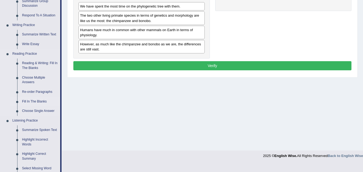
click at [29, 100] on link "Fill In The Blanks" at bounding box center [40, 102] width 41 height 10
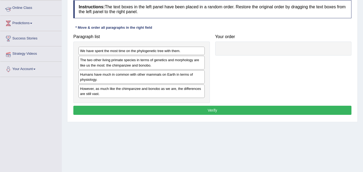
scroll to position [110, 0]
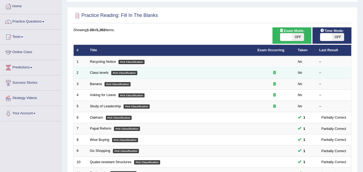
click at [273, 72] on icon at bounding box center [274, 72] width 3 height 3
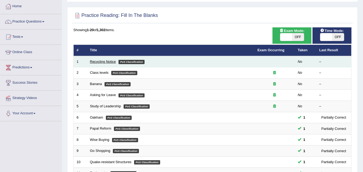
click at [107, 62] on link "Recycling Notice" at bounding box center [103, 62] width 26 height 4
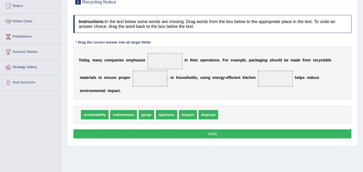
scroll to position [64, 0]
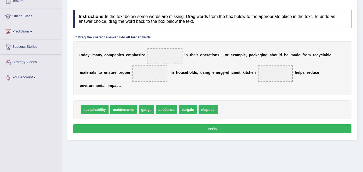
drag, startPoint x: 0, startPoint y: 0, endPoint x: 363, endPoint y: 75, distance: 371.0
click at [363, 75] on html "Toggle navigation Home Practice Questions Speaking Practice Read Aloud Repeat S…" at bounding box center [181, 22] width 363 height 172
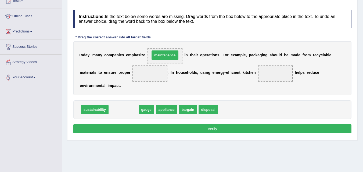
drag, startPoint x: 124, startPoint y: 110, endPoint x: 166, endPoint y: 56, distance: 68.0
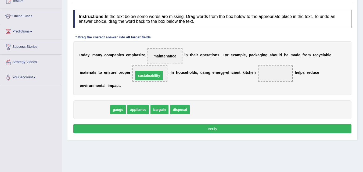
drag, startPoint x: 92, startPoint y: 110, endPoint x: 146, endPoint y: 79, distance: 62.3
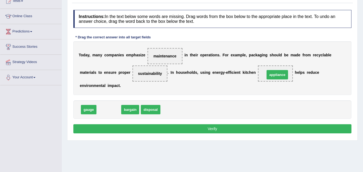
drag, startPoint x: 110, startPoint y: 111, endPoint x: 280, endPoint y: 76, distance: 174.4
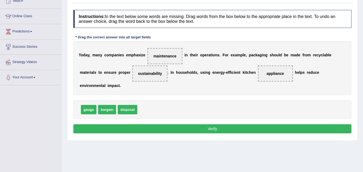
click at [226, 132] on button "Verify" at bounding box center [212, 128] width 278 height 9
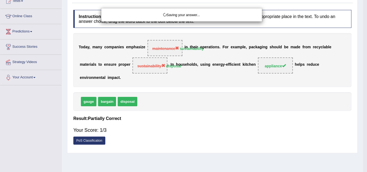
click at [363, 66] on div "Saving your answer..." at bounding box center [183, 86] width 367 height 172
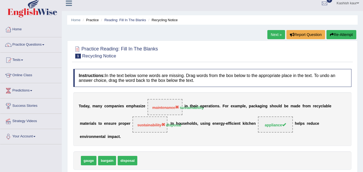
scroll to position [3, 0]
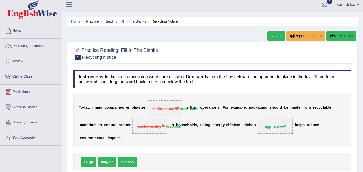
click at [274, 34] on link "Next »" at bounding box center [276, 35] width 18 height 9
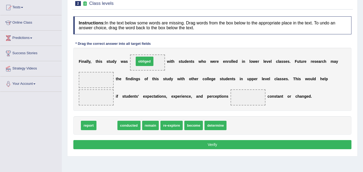
drag, startPoint x: 106, startPoint y: 127, endPoint x: 143, endPoint y: 62, distance: 74.4
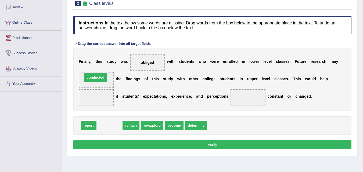
drag, startPoint x: 109, startPoint y: 125, endPoint x: 95, endPoint y: 77, distance: 50.0
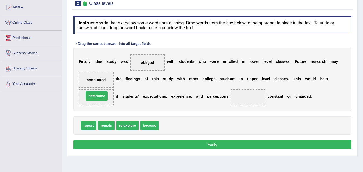
drag, startPoint x: 176, startPoint y: 125, endPoint x: 102, endPoint y: 96, distance: 80.0
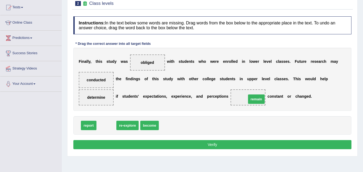
drag, startPoint x: 105, startPoint y: 121, endPoint x: 255, endPoint y: 95, distance: 152.2
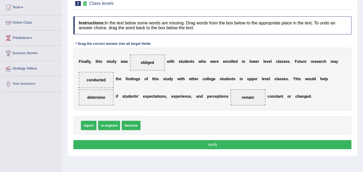
click at [227, 142] on button "Verify" at bounding box center [212, 144] width 278 height 9
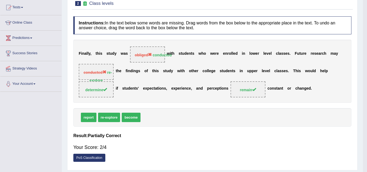
click at [227, 142] on div "Home Practice Reading: Fill In The Blanks Class levels « Prev Next » Report Que…" at bounding box center [212, 77] width 301 height 269
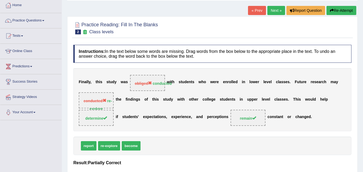
scroll to position [28, 0]
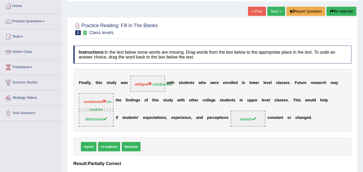
click at [277, 13] on link "Next »" at bounding box center [276, 11] width 18 height 9
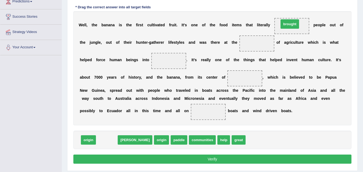
drag, startPoint x: 109, startPoint y: 139, endPoint x: 292, endPoint y: 23, distance: 216.5
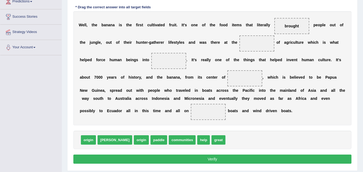
click at [284, 36] on div "W e l l , t h e b a n a n a i s t h e f i r s t c u l t i v a t e d f r u i t .…" at bounding box center [212, 68] width 278 height 114
drag, startPoint x: 119, startPoint y: 140, endPoint x: 293, endPoint y: 28, distance: 207.2
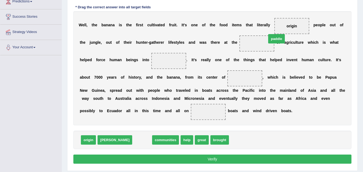
drag, startPoint x: 121, startPoint y: 137, endPoint x: 255, endPoint y: 43, distance: 163.9
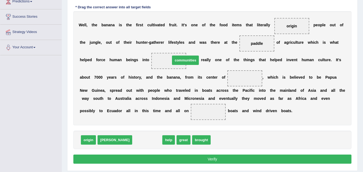
drag, startPoint x: 122, startPoint y: 142, endPoint x: 162, endPoint y: 62, distance: 88.9
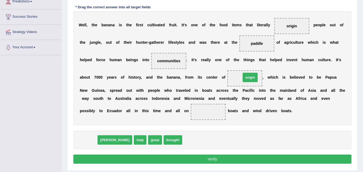
drag, startPoint x: 90, startPoint y: 142, endPoint x: 251, endPoint y: 80, distance: 173.4
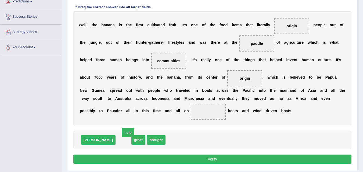
drag, startPoint x: 103, startPoint y: 139, endPoint x: 107, endPoint y: 131, distance: 8.8
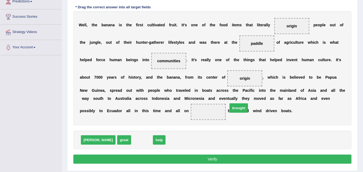
drag, startPoint x: 120, startPoint y: 136, endPoint x: 217, endPoint y: 104, distance: 101.8
click at [206, 159] on button "Verify" at bounding box center [212, 159] width 278 height 9
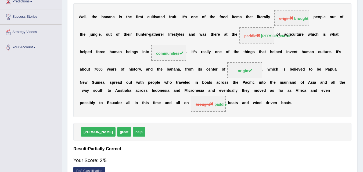
drag, startPoint x: 360, startPoint y: 118, endPoint x: 358, endPoint y: 91, distance: 26.5
click at [358, 91] on div "Home Practice Reading: Fill In The Blanks Banana « Prev Next » Report Question …" at bounding box center [212, 47] width 301 height 282
drag, startPoint x: 363, startPoint y: 93, endPoint x: 365, endPoint y: 90, distance: 4.1
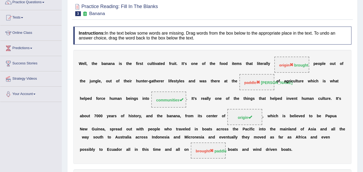
scroll to position [5, 0]
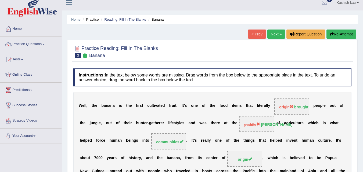
click at [277, 31] on link "Next »" at bounding box center [276, 34] width 18 height 9
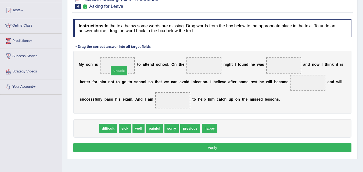
drag, startPoint x: 93, startPoint y: 128, endPoint x: 122, endPoint y: 70, distance: 65.2
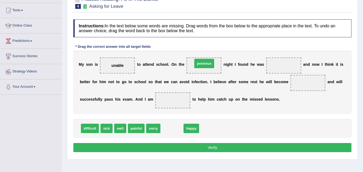
drag, startPoint x: 172, startPoint y: 129, endPoint x: 205, endPoint y: 64, distance: 72.6
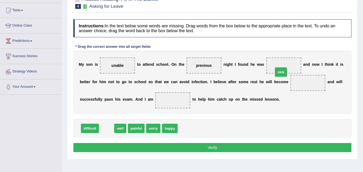
drag, startPoint x: 104, startPoint y: 128, endPoint x: 279, endPoint y: 72, distance: 183.2
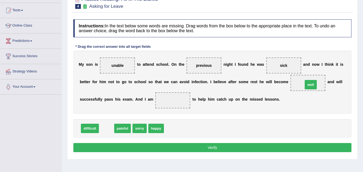
drag, startPoint x: 103, startPoint y: 127, endPoint x: 308, endPoint y: 84, distance: 208.8
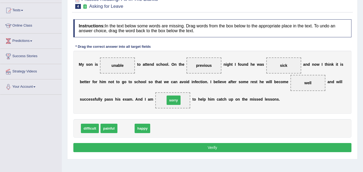
drag, startPoint x: 123, startPoint y: 125, endPoint x: 170, endPoint y: 97, distance: 55.3
click at [193, 149] on button "Verify" at bounding box center [212, 147] width 278 height 9
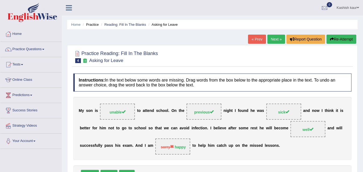
click at [270, 39] on link "Next »" at bounding box center [276, 39] width 18 height 9
